Goal: Information Seeking & Learning: Learn about a topic

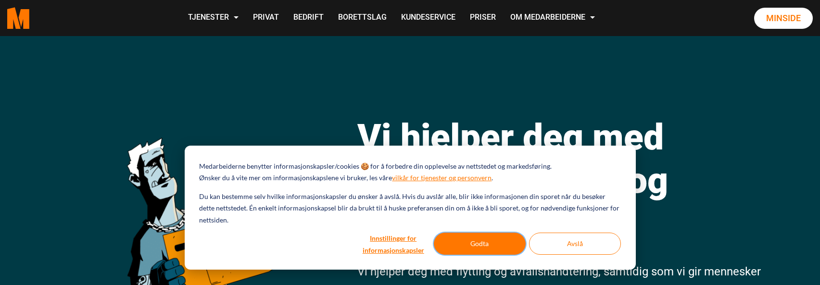
click at [491, 235] on button "Godta" at bounding box center [480, 244] width 92 height 22
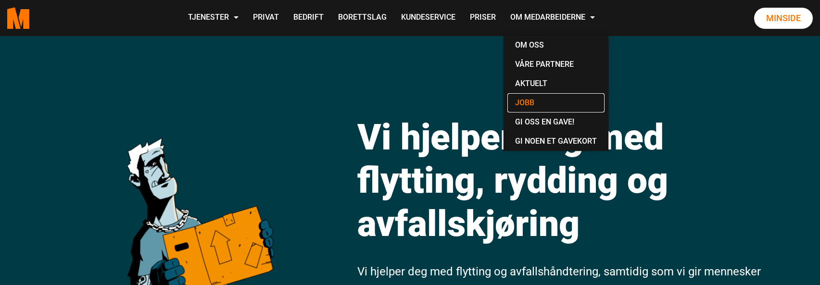
click at [524, 99] on link "Jobb" at bounding box center [556, 102] width 97 height 19
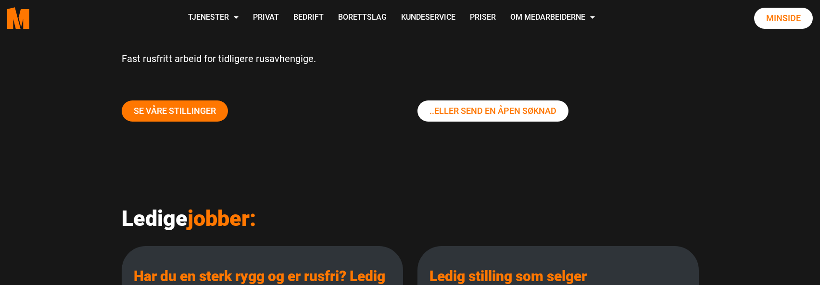
scroll to position [96, 0]
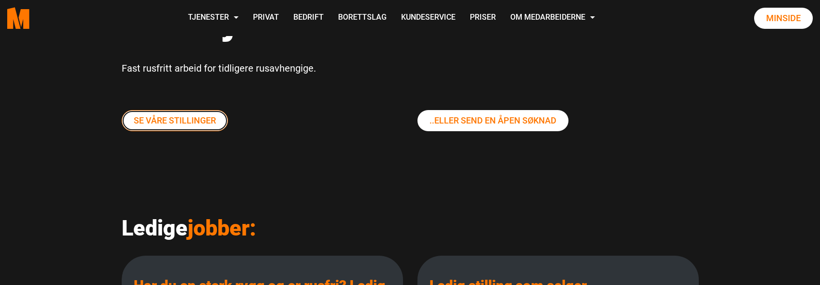
click at [161, 121] on link "Se våre stillinger" at bounding box center [175, 120] width 106 height 21
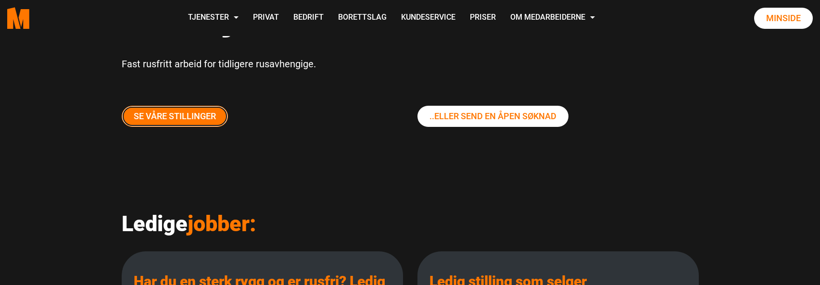
scroll to position [144, 0]
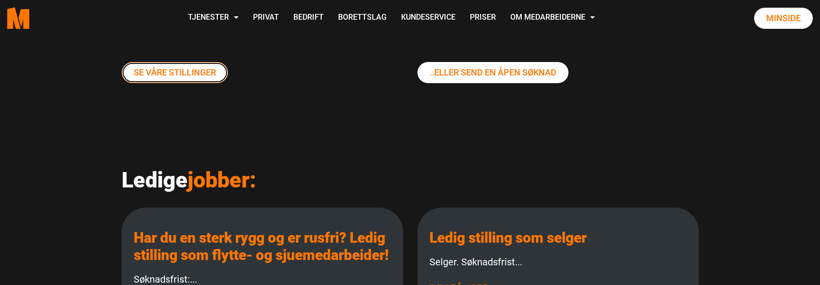
click at [173, 68] on link "Se våre stillinger" at bounding box center [175, 72] width 106 height 21
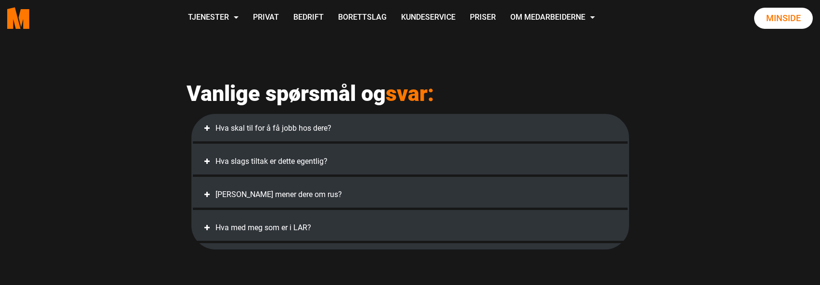
scroll to position [529, 0]
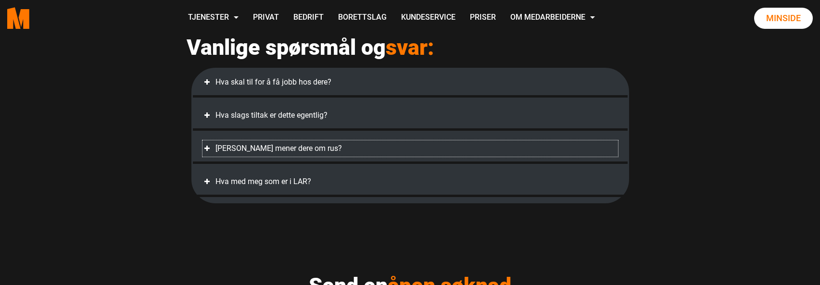
click at [215, 157] on div "Hva mener dere om rus?" at bounding box center [411, 149] width 416 height 16
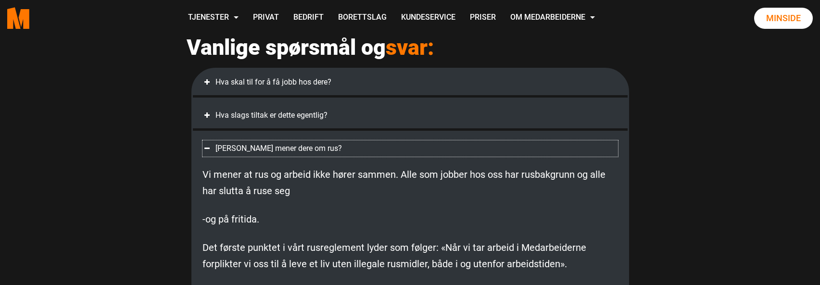
click at [215, 157] on div "Hva mener dere om rus?" at bounding box center [411, 149] width 416 height 16
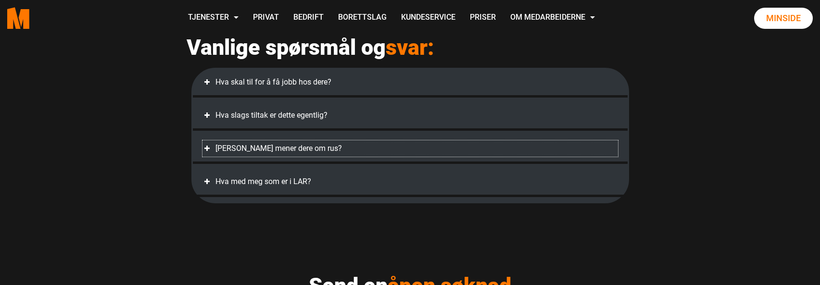
click at [215, 157] on div "Hva mener dere om rus?" at bounding box center [411, 149] width 416 height 16
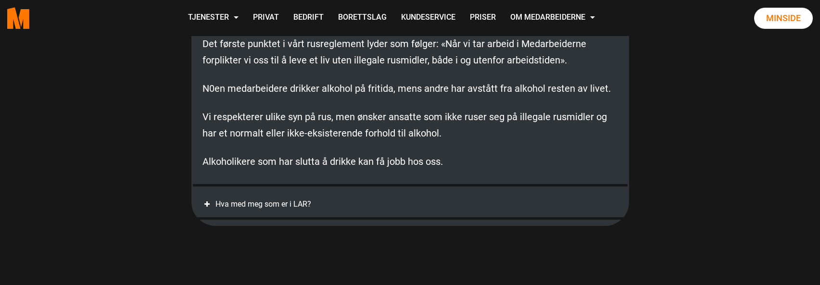
scroll to position [722, 0]
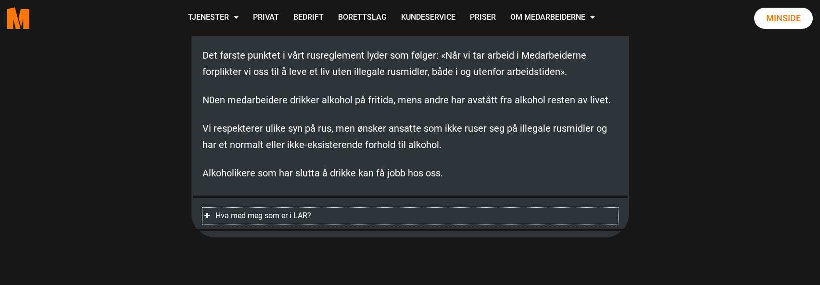
click at [223, 224] on div "Hva med meg som er i LAR?" at bounding box center [411, 216] width 416 height 16
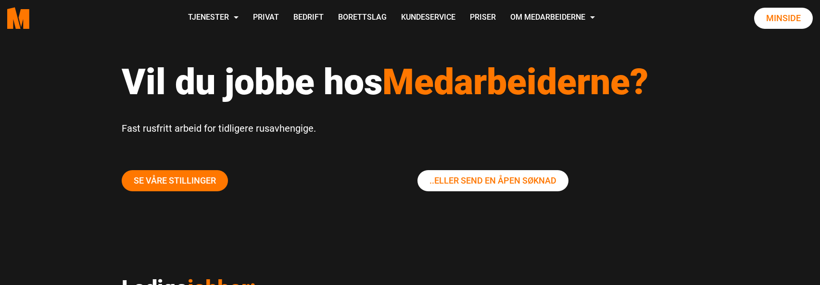
scroll to position [0, 0]
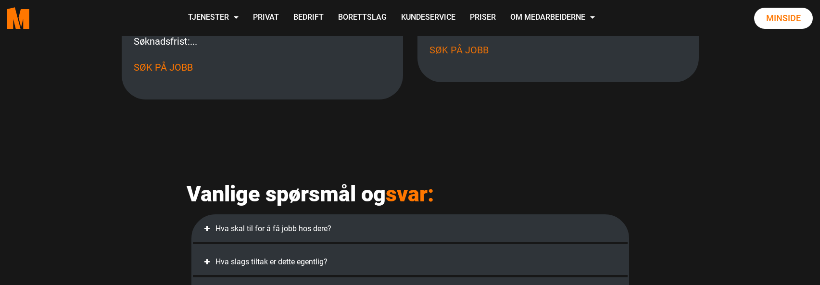
scroll to position [337, 0]
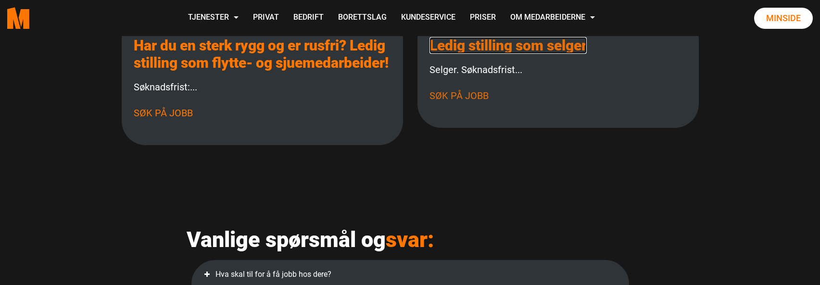
click at [511, 44] on link "Ledig stilling som selger" at bounding box center [508, 45] width 157 height 17
